Goal: Transaction & Acquisition: Purchase product/service

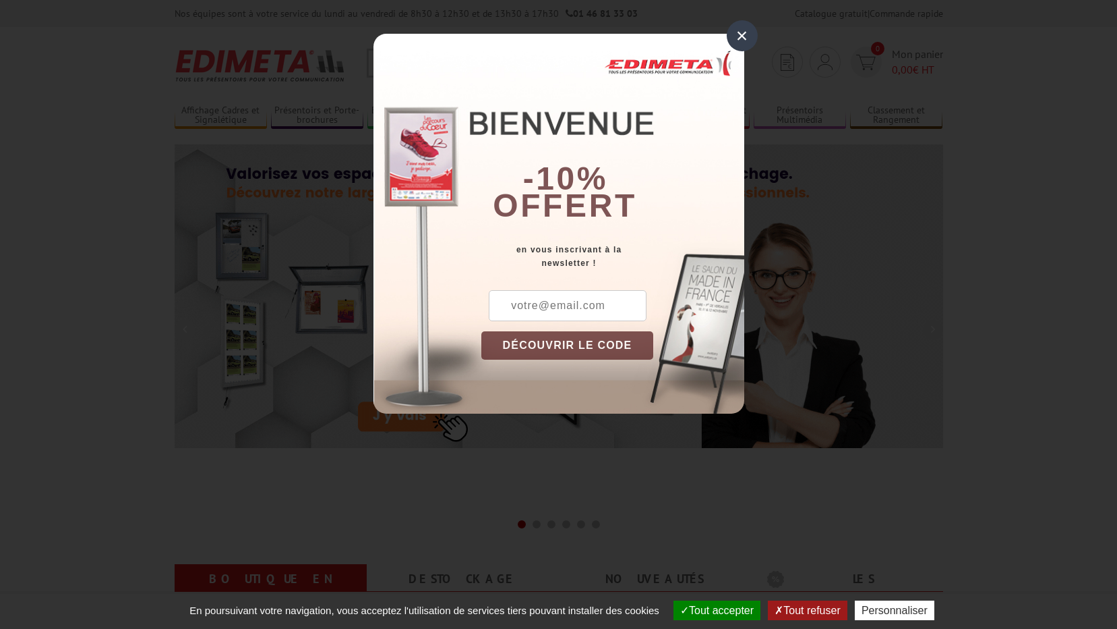
click at [540, 297] on input "text" at bounding box center [568, 305] width 158 height 31
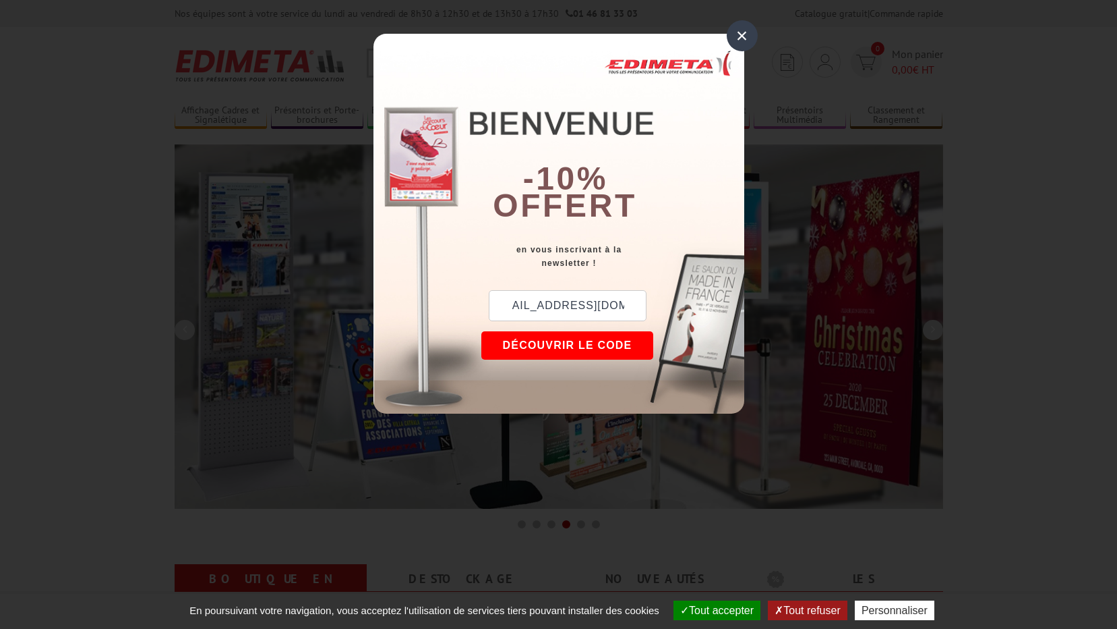
scroll to position [0, 24]
type input "solenne.martin@sarthe.fr"
click at [589, 334] on button "DÉCOUVRIR LE CODE" at bounding box center [567, 345] width 173 height 28
click at [577, 334] on button "Copier le code" at bounding box center [554, 345] width 147 height 28
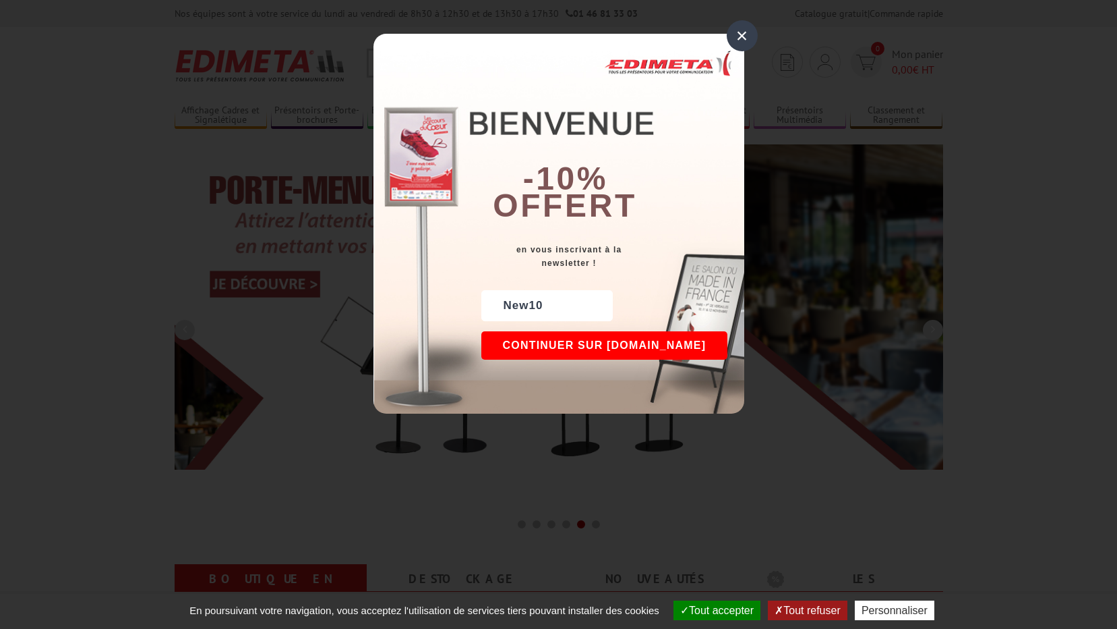
click at [650, 341] on button "Continuer sur edimeta.fr" at bounding box center [604, 345] width 247 height 28
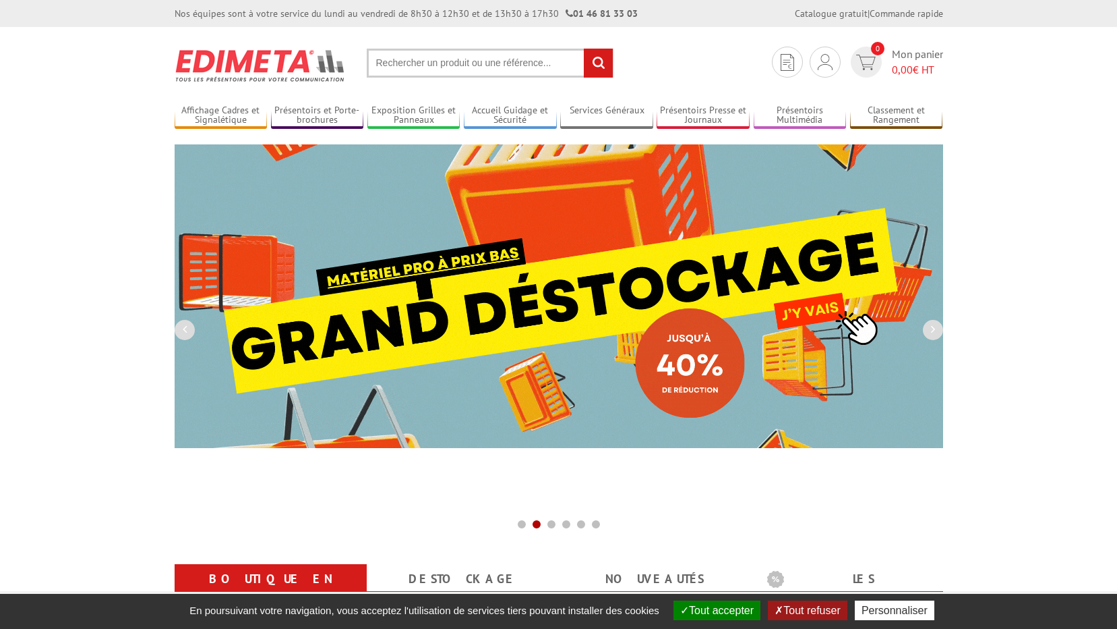
click at [436, 80] on section "Je me connecte Nouveau client ? Inscrivez-vous 0 Mon panier 0,00 € HT recherche…" at bounding box center [559, 58] width 769 height 63
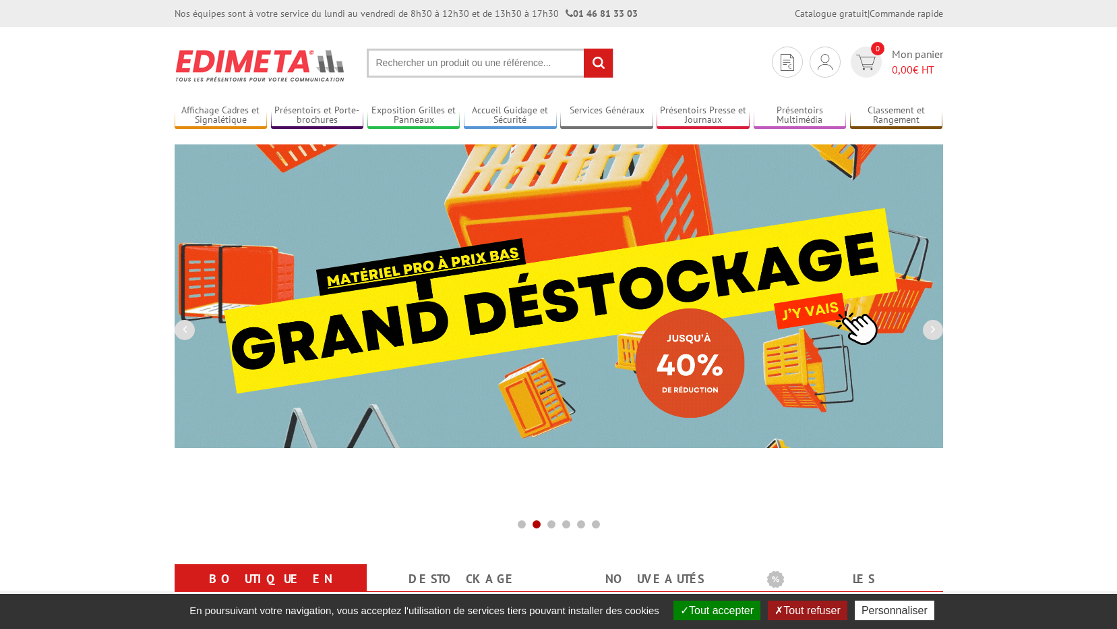
click at [439, 78] on section "Je me connecte Nouveau client ? Inscrivez-vous 0 Mon panier 0,00 € HT recherche…" at bounding box center [559, 58] width 769 height 63
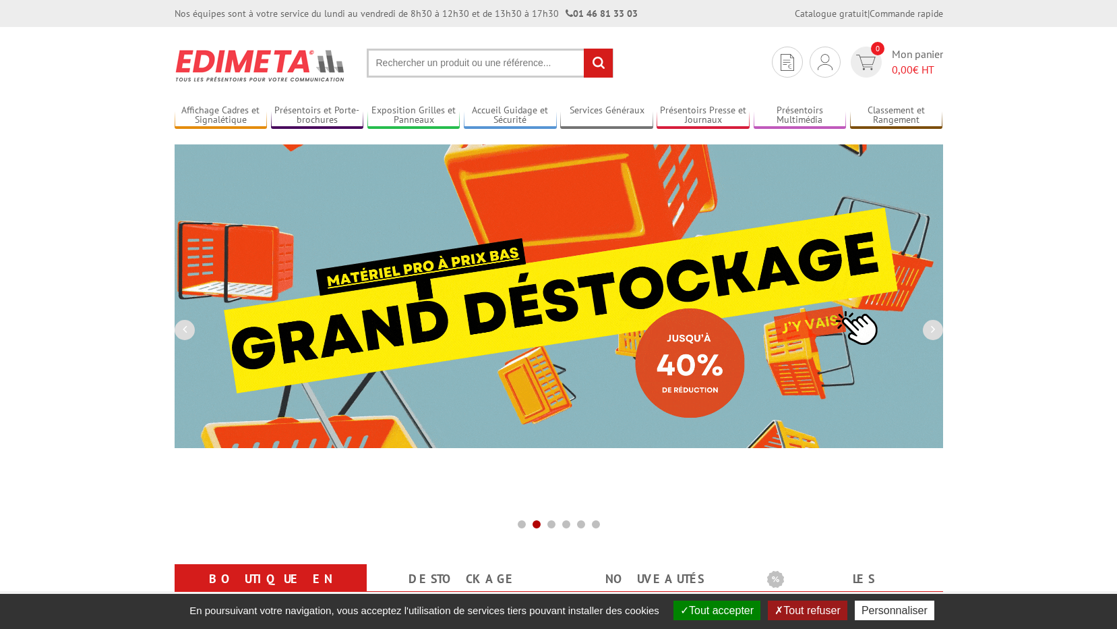
click at [439, 75] on input "text" at bounding box center [490, 63] width 247 height 29
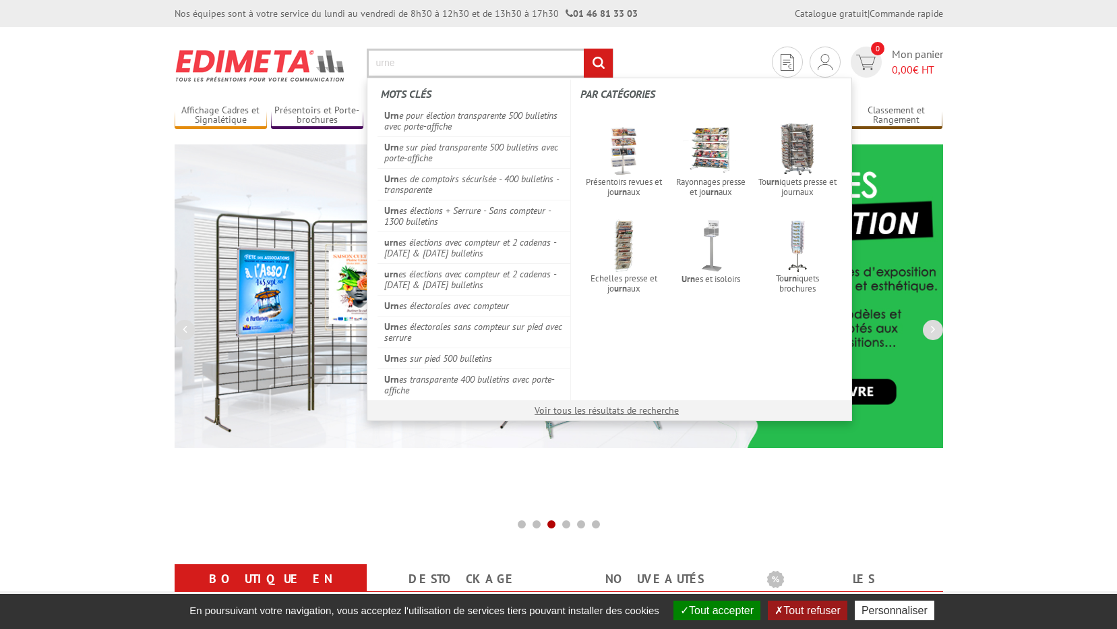
type input "urne"
click at [584, 49] on input "rechercher" at bounding box center [598, 63] width 29 height 29
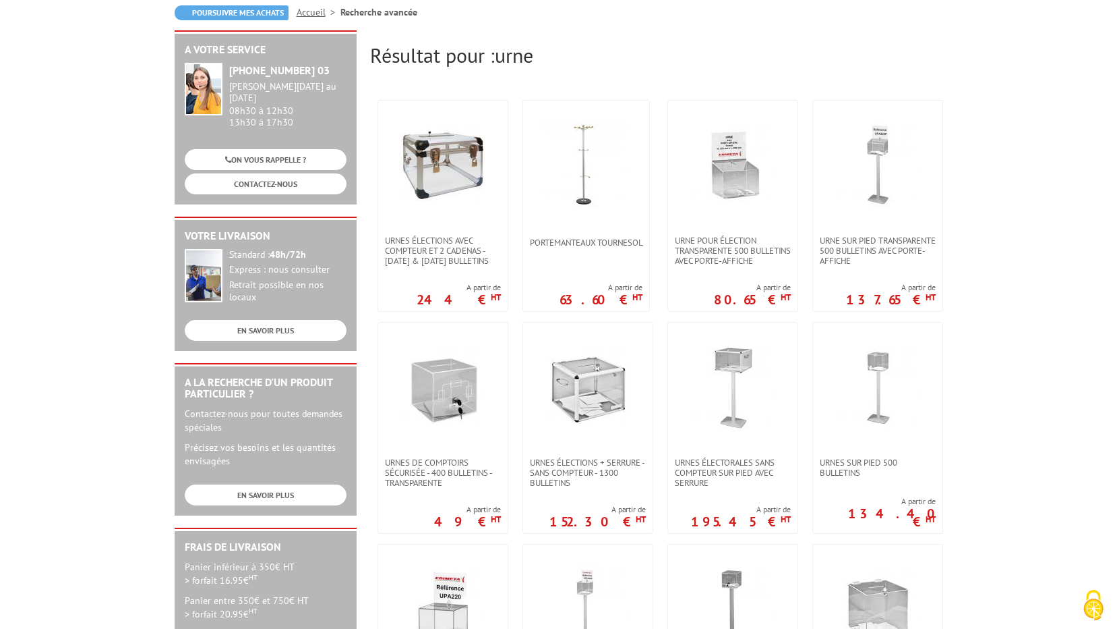
scroll to position [135, 0]
click at [712, 403] on img at bounding box center [733, 385] width 88 height 88
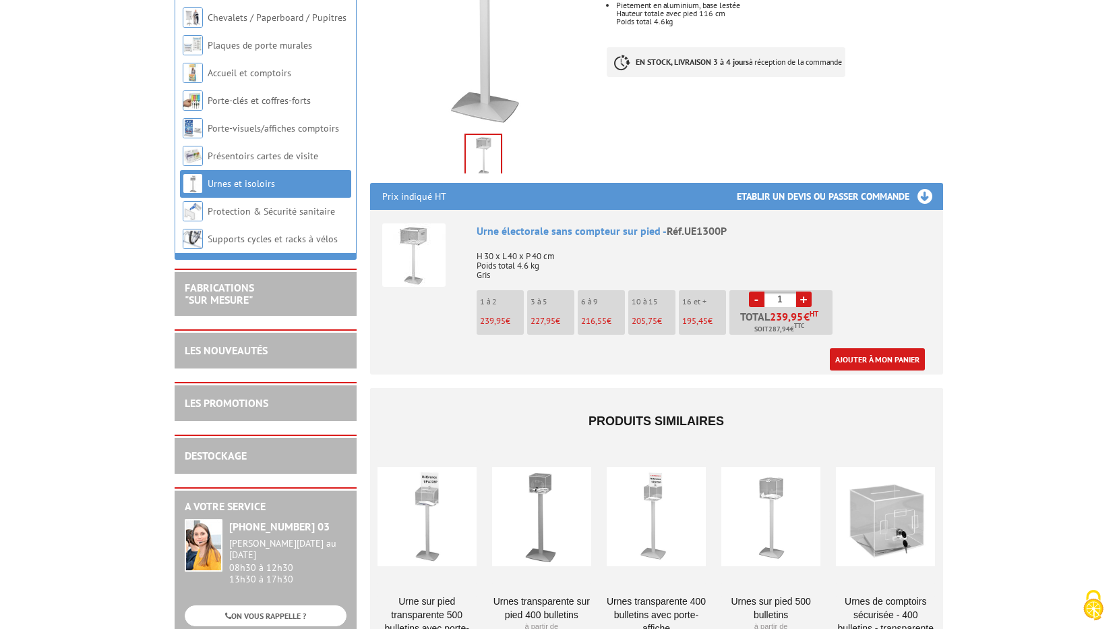
scroll to position [472, 0]
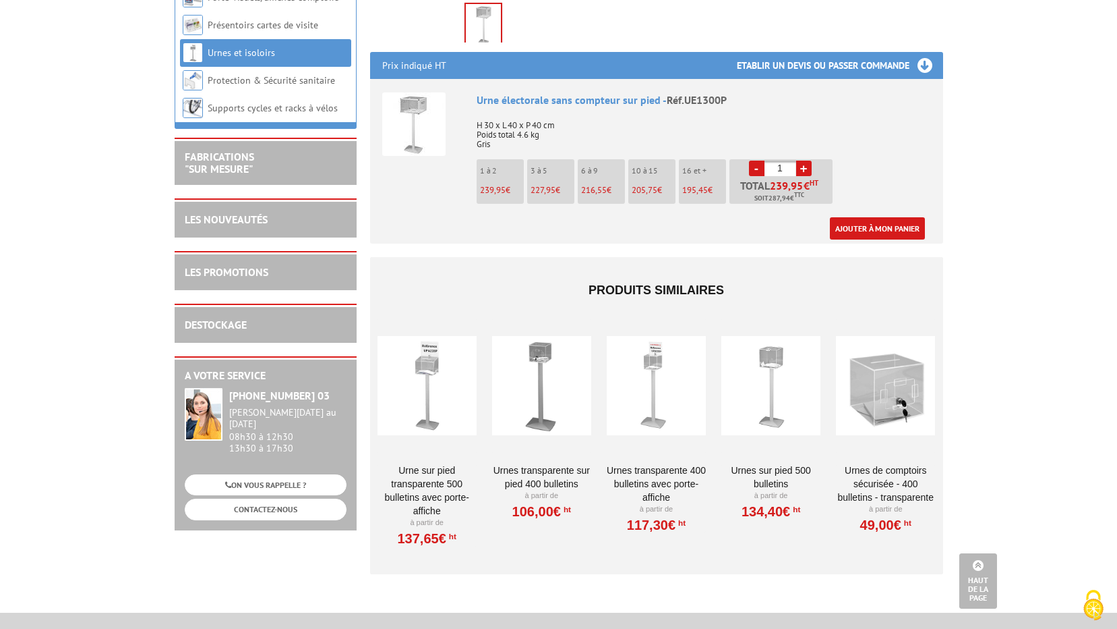
click at [757, 490] on p "À partir de" at bounding box center [771, 495] width 99 height 11
click at [773, 341] on div at bounding box center [771, 385] width 99 height 135
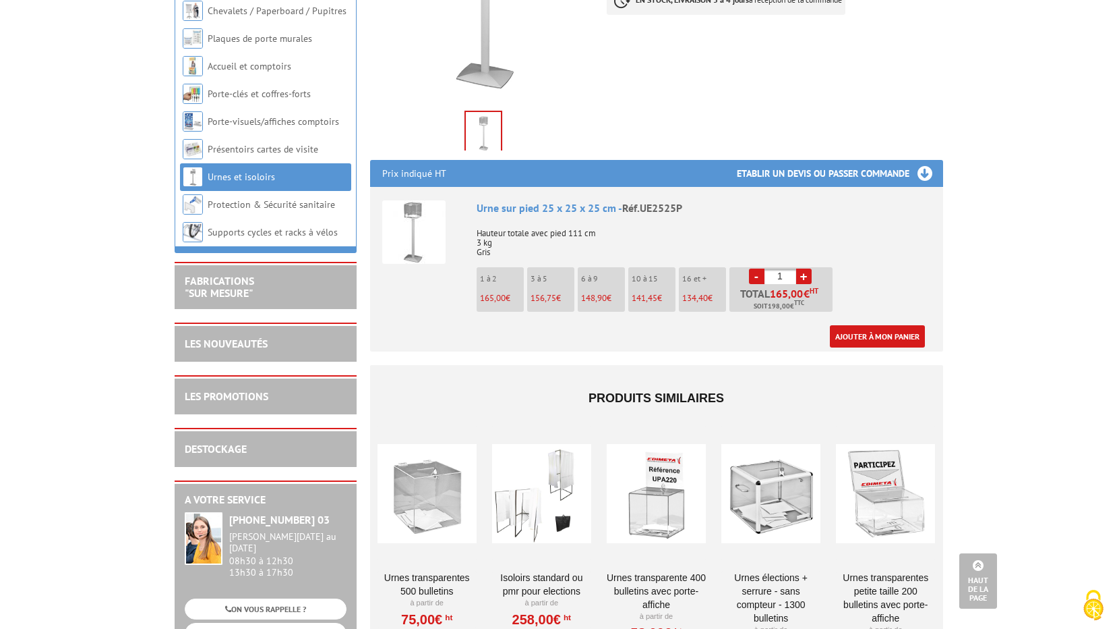
scroll to position [472, 0]
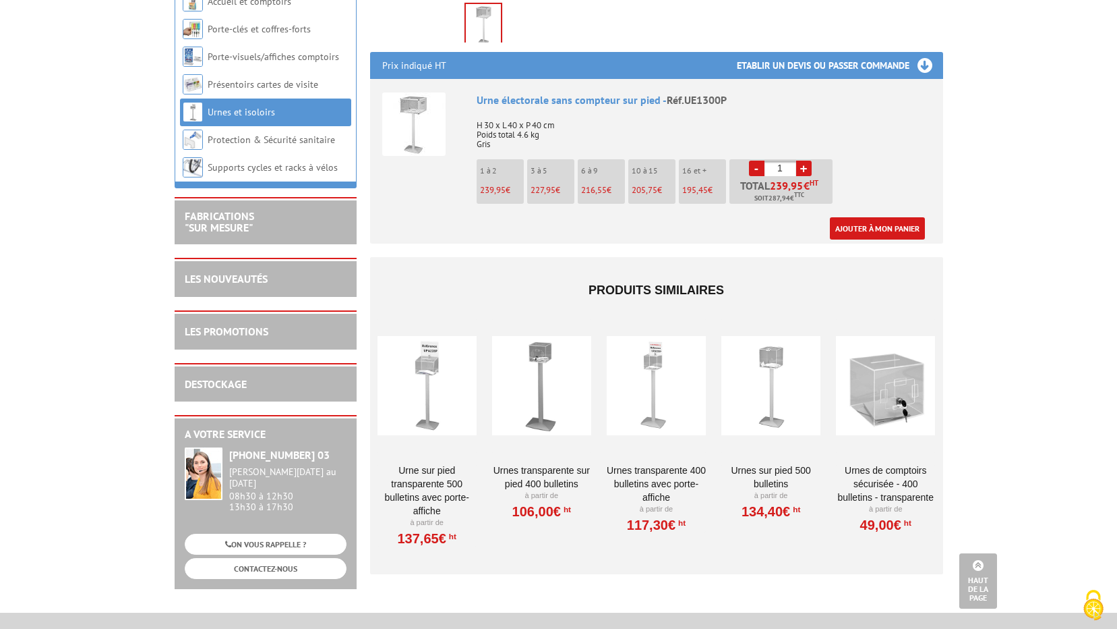
click at [764, 347] on div at bounding box center [771, 385] width 99 height 135
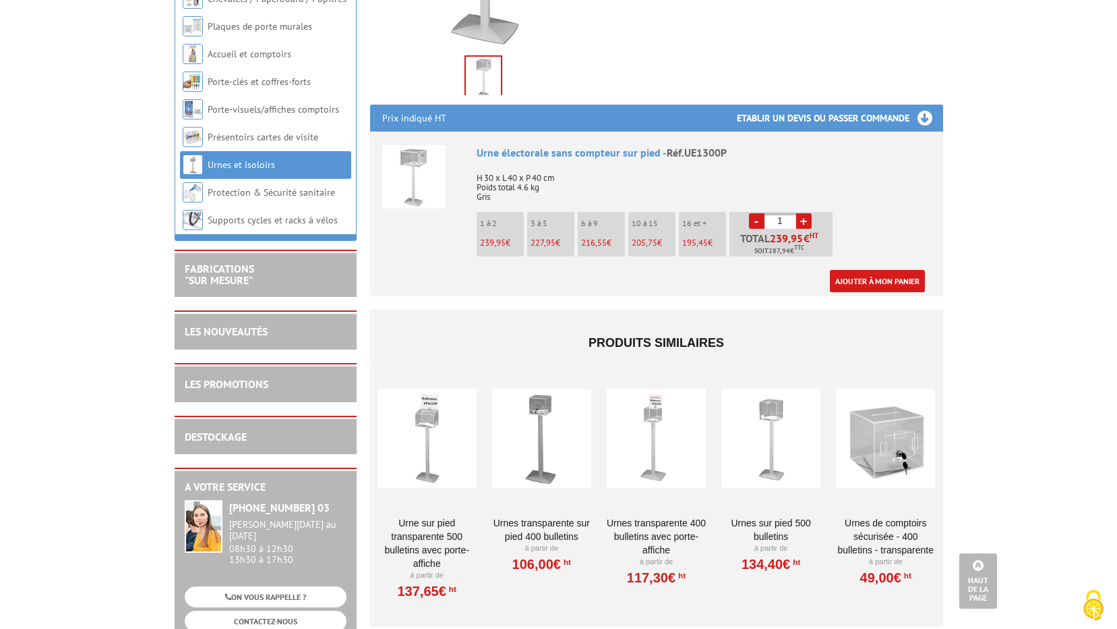
scroll to position [404, 0]
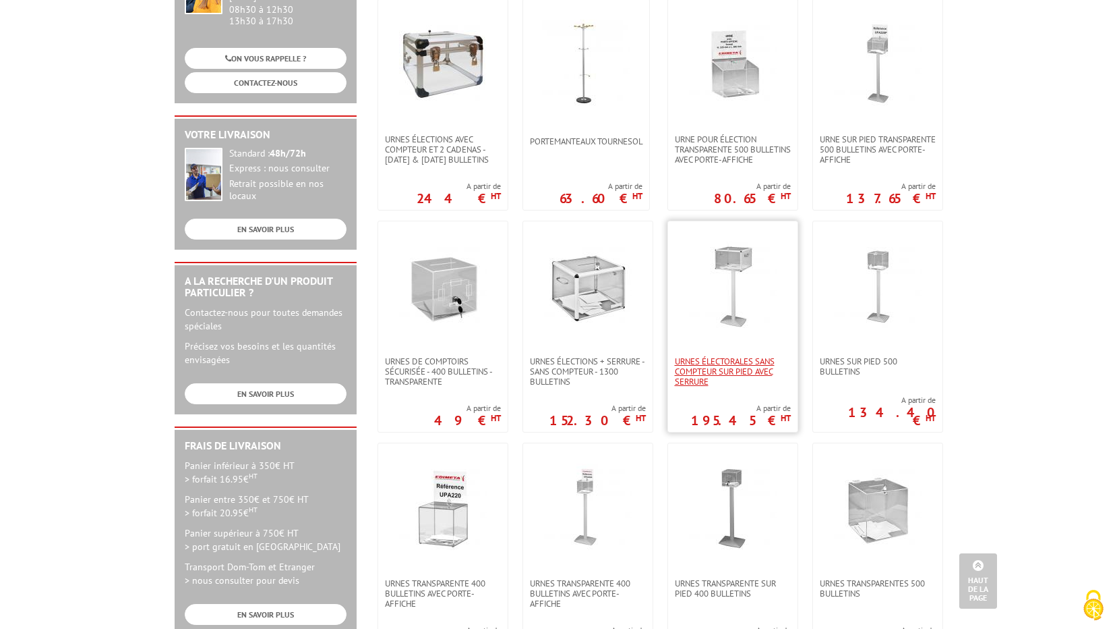
scroll to position [202, 0]
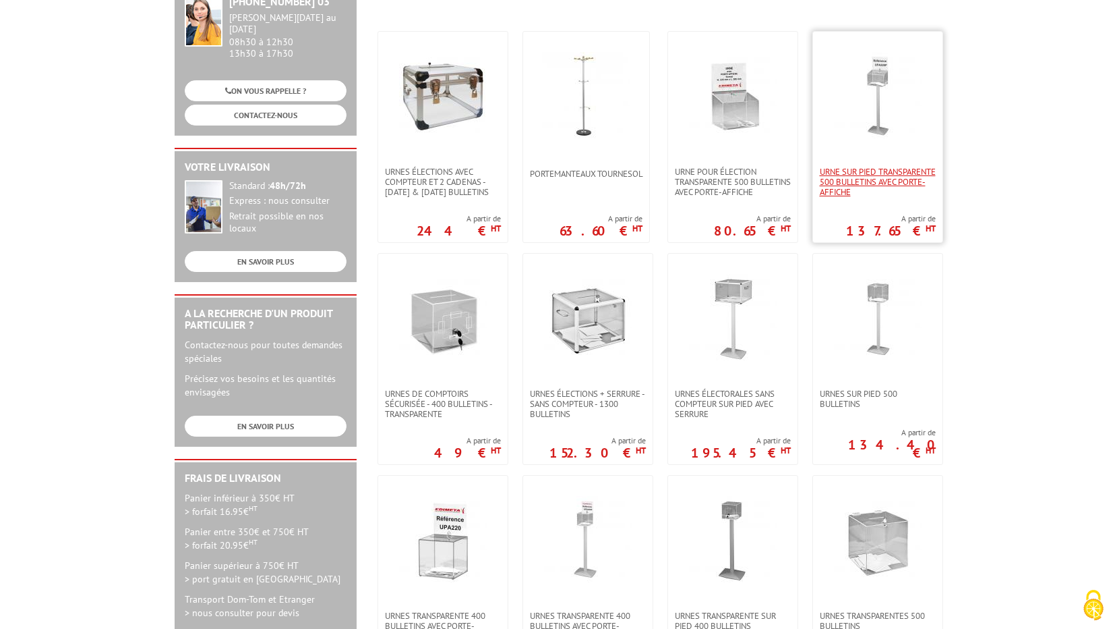
click at [877, 181] on span "Urne sur pied transparente 500 bulletins avec porte-affiche" at bounding box center [878, 182] width 116 height 30
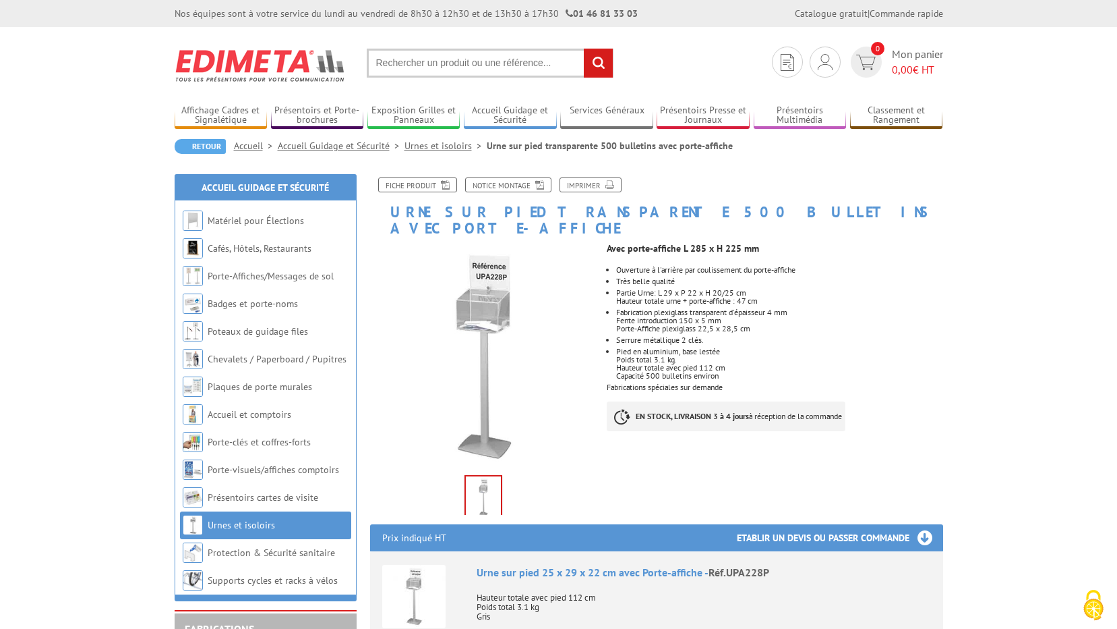
click at [518, 69] on input "text" at bounding box center [490, 63] width 247 height 29
click at [415, 69] on input "text" at bounding box center [490, 63] width 247 height 29
type input "urne avec compteur"
click at [584, 49] on input "rechercher" at bounding box center [598, 63] width 29 height 29
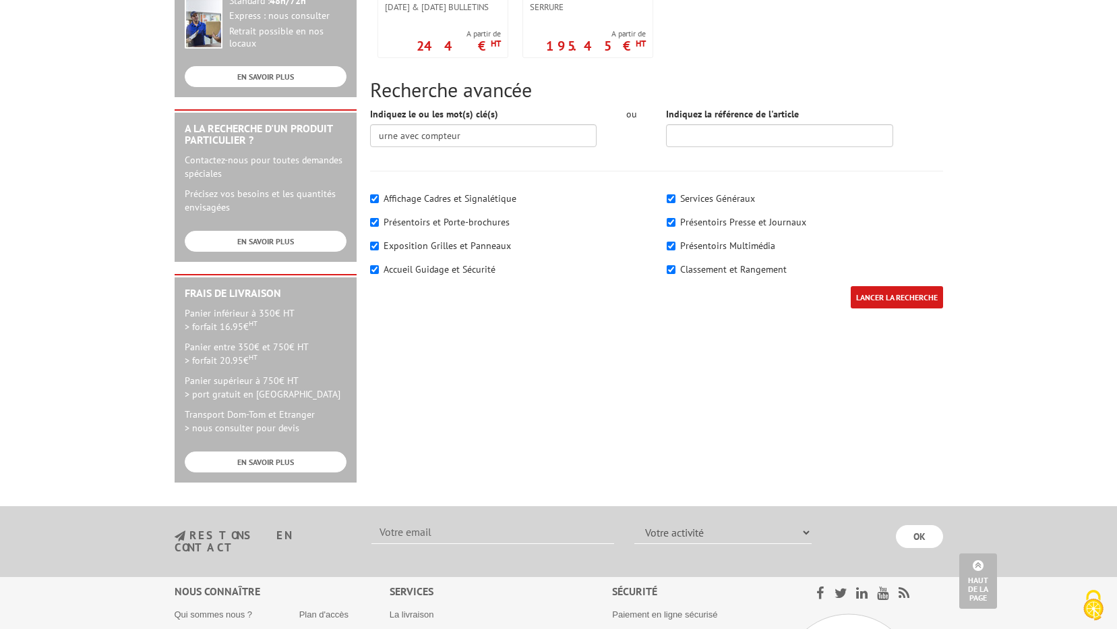
scroll to position [135, 0]
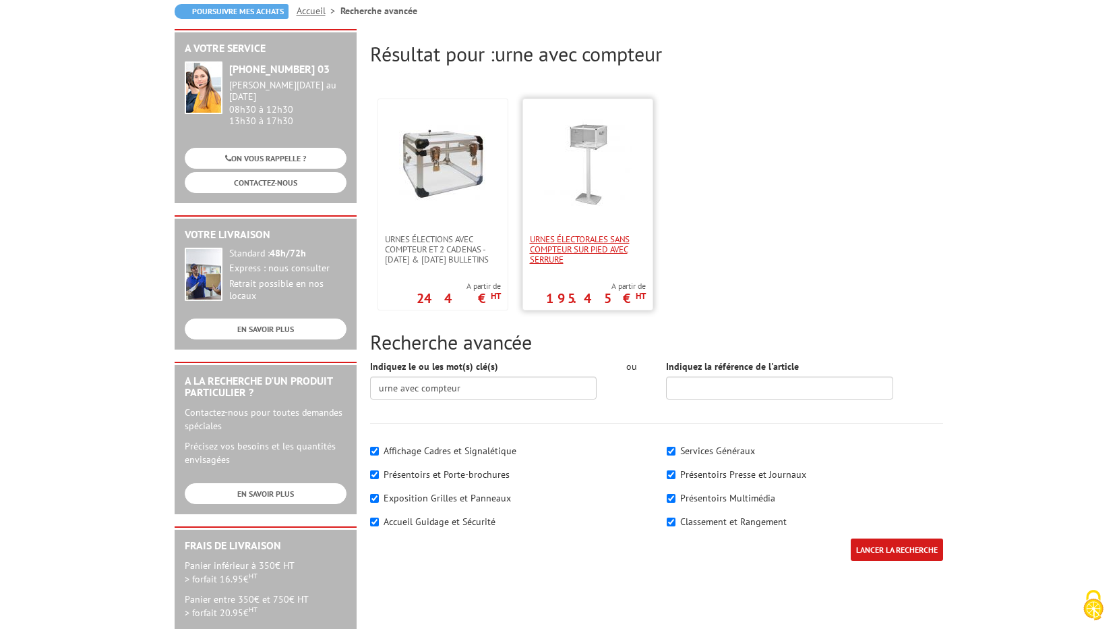
click at [594, 243] on span "Urnes électorales sans compteur sur pied avec serrure" at bounding box center [588, 249] width 116 height 30
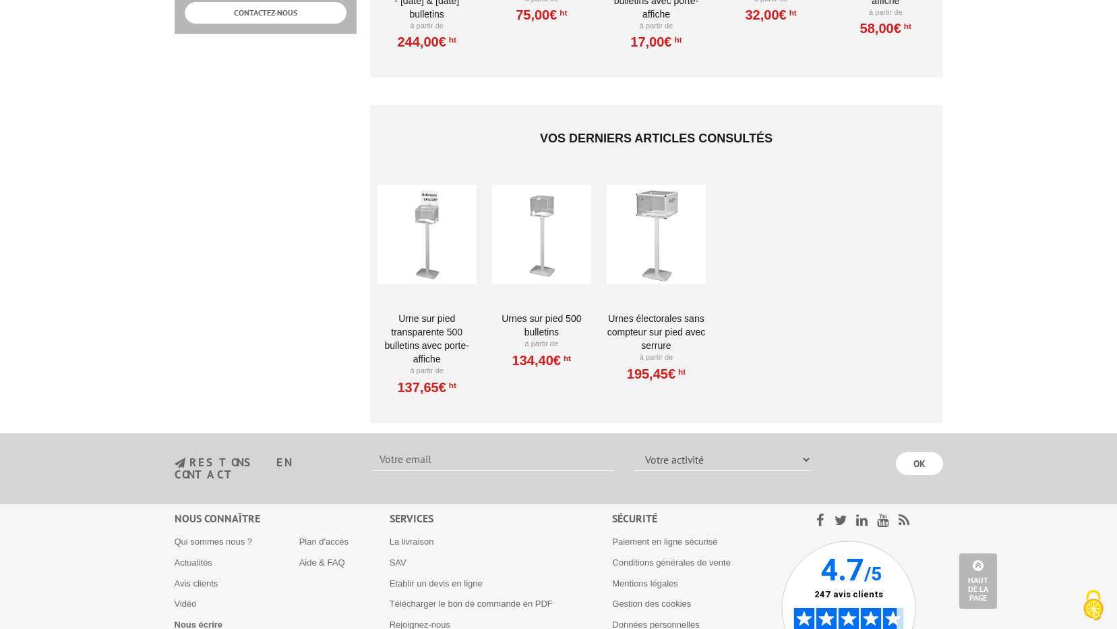
scroll to position [944, 0]
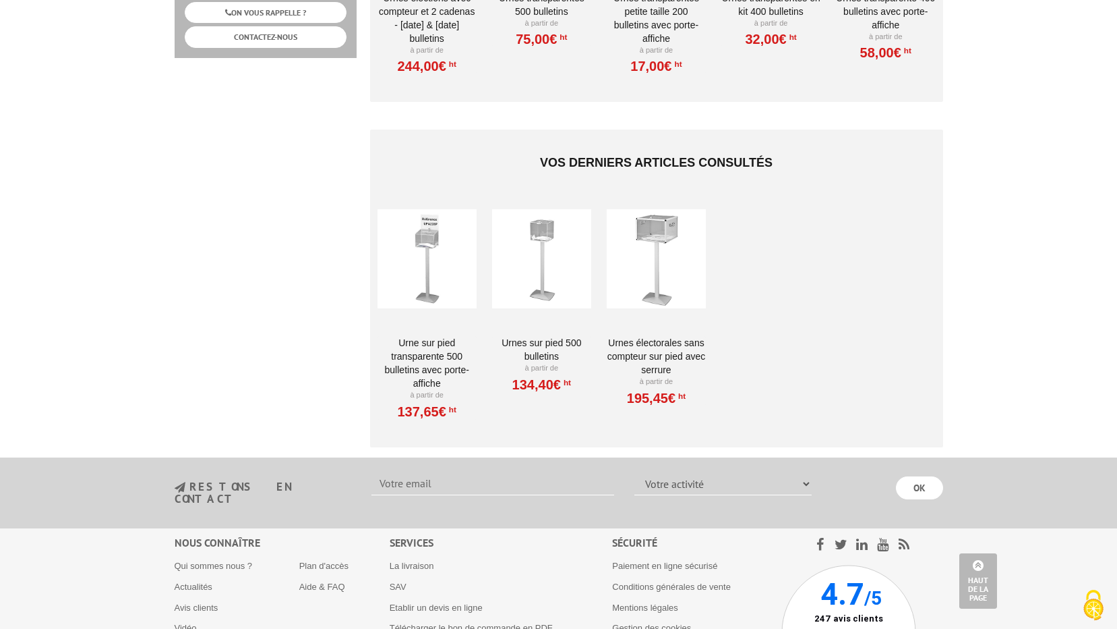
click at [680, 284] on div at bounding box center [656, 258] width 99 height 135
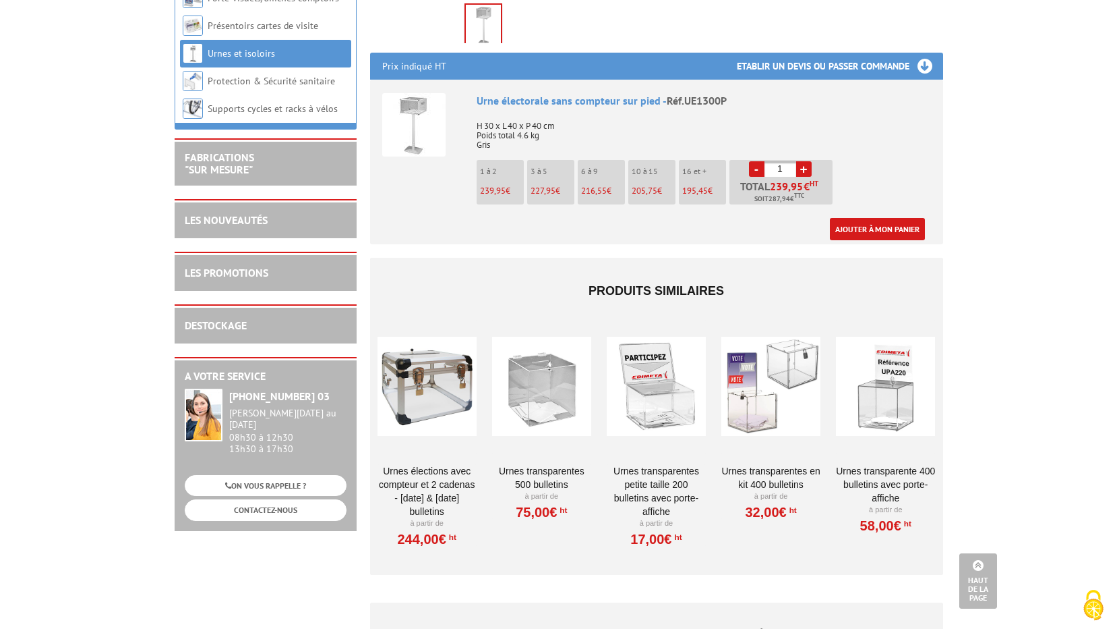
scroll to position [472, 0]
click at [452, 351] on div at bounding box center [427, 385] width 99 height 135
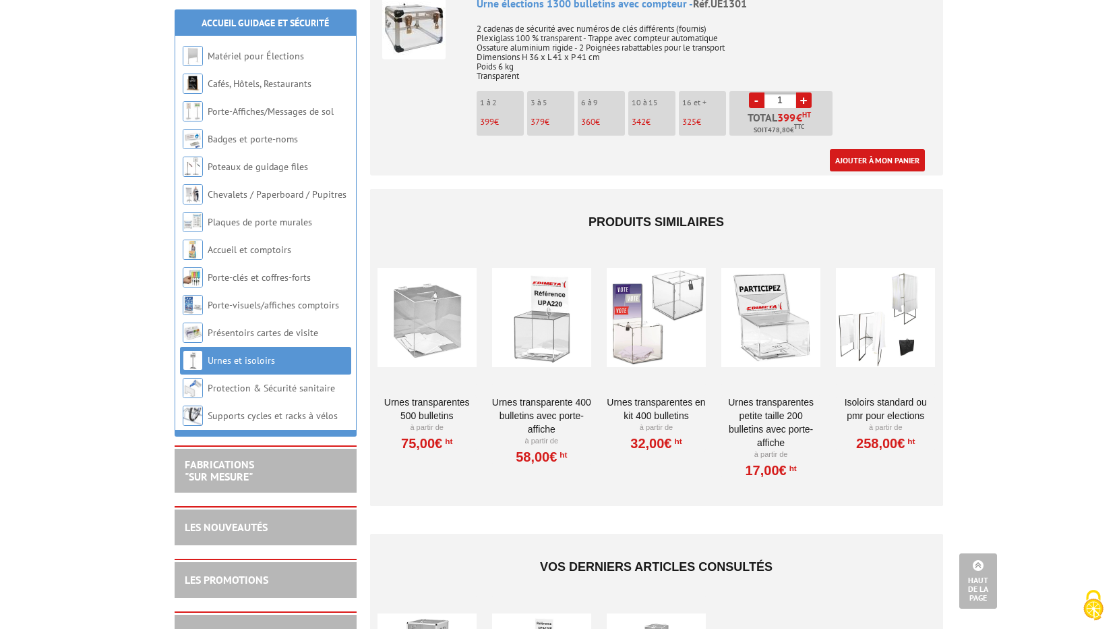
scroll to position [742, 0]
